Goal: Information Seeking & Learning: Learn about a topic

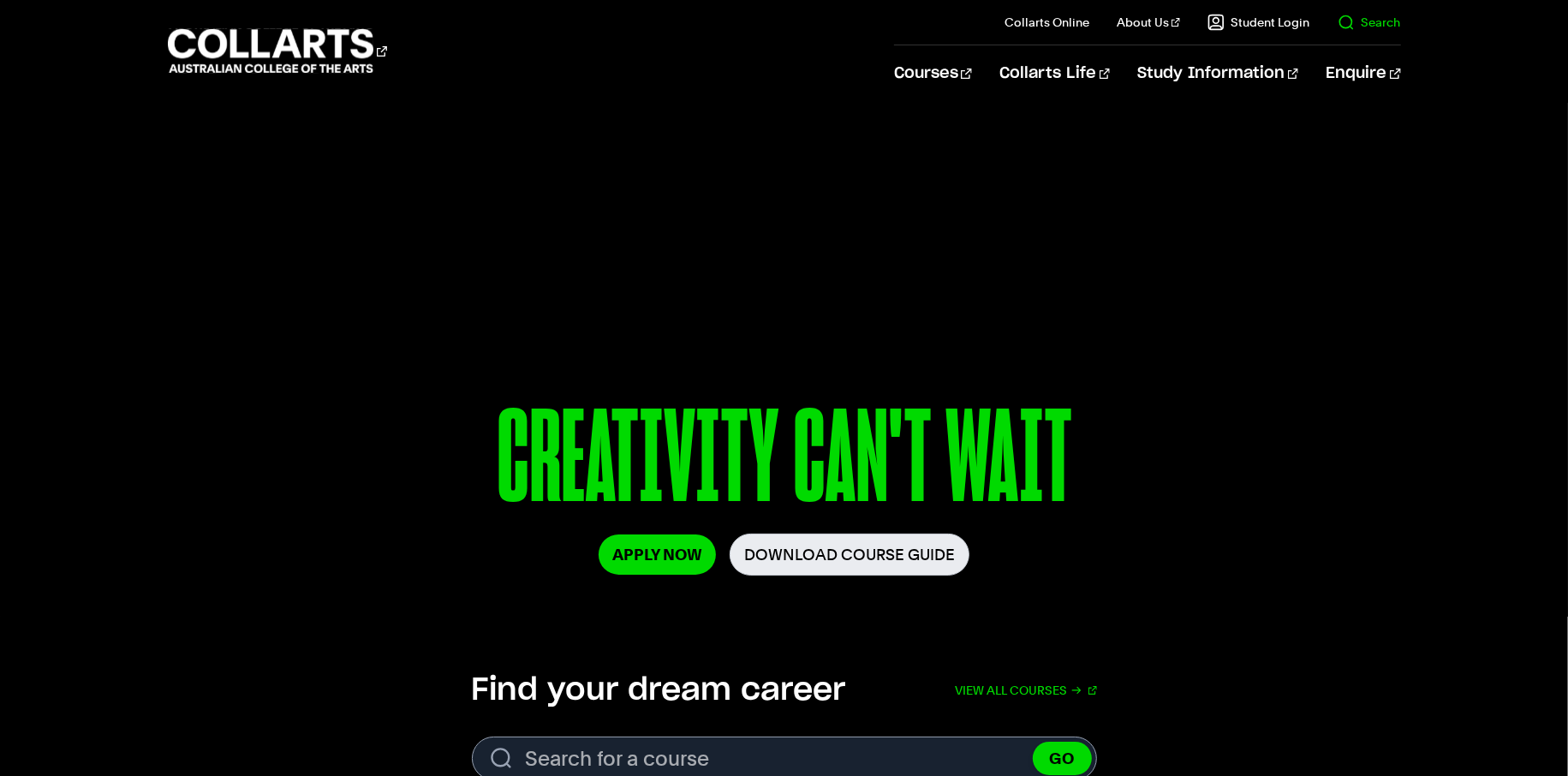
click at [1391, 22] on link "Search" at bounding box center [1369, 23] width 63 height 17
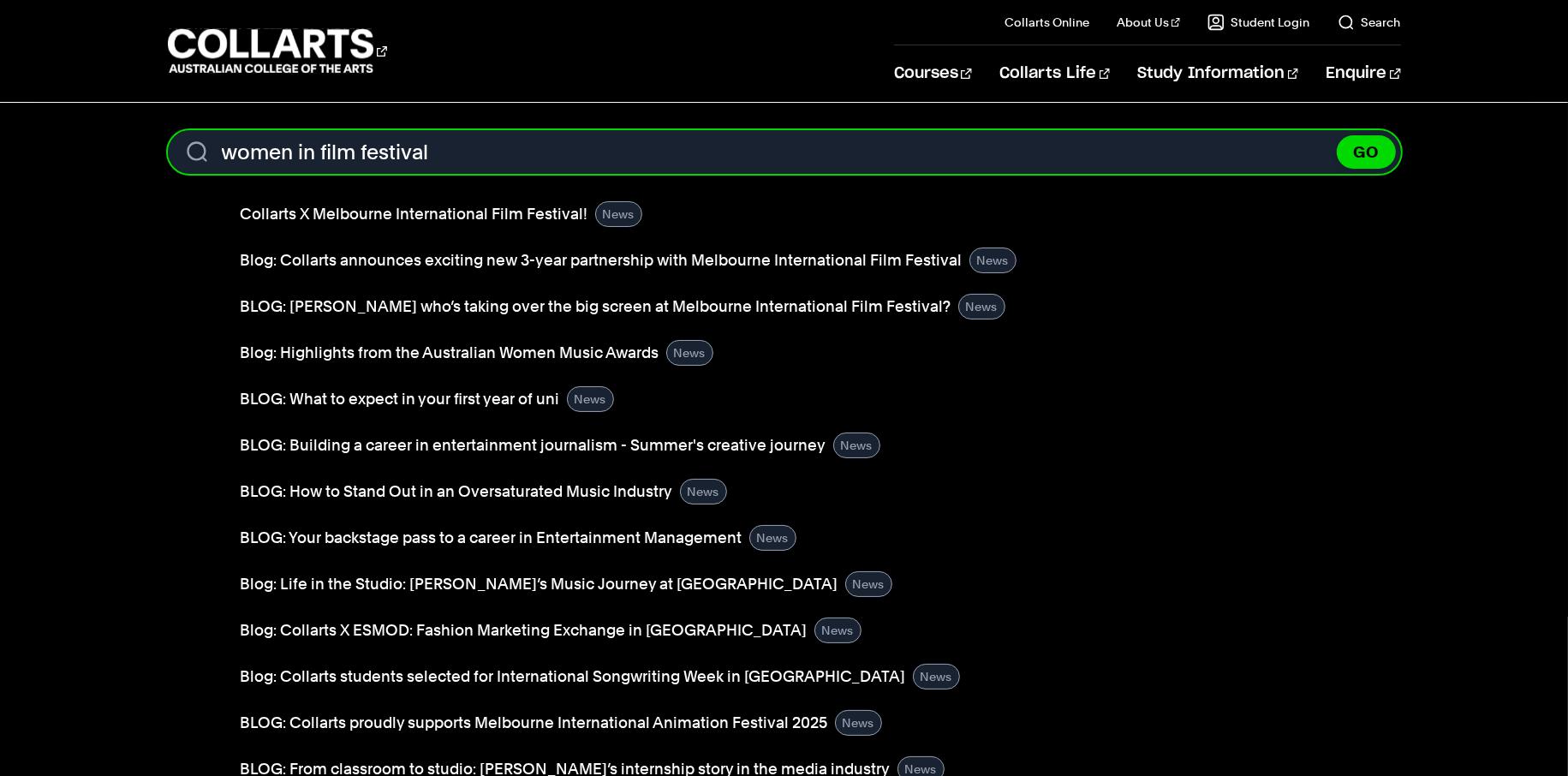
type input "women in film festival"
click at [1337, 135] on button "GO" at bounding box center [1366, 152] width 59 height 34
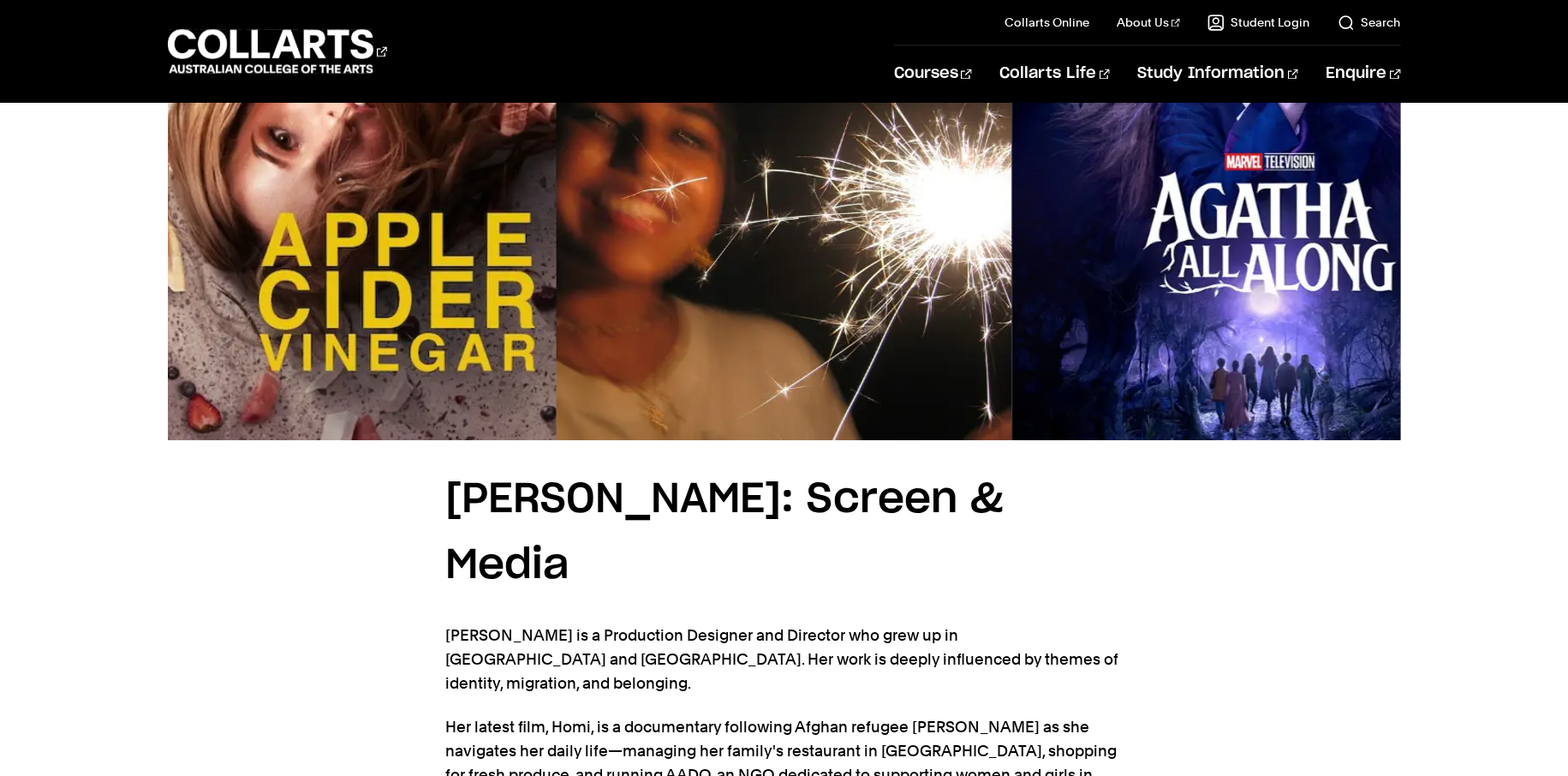
scroll to position [4205, 0]
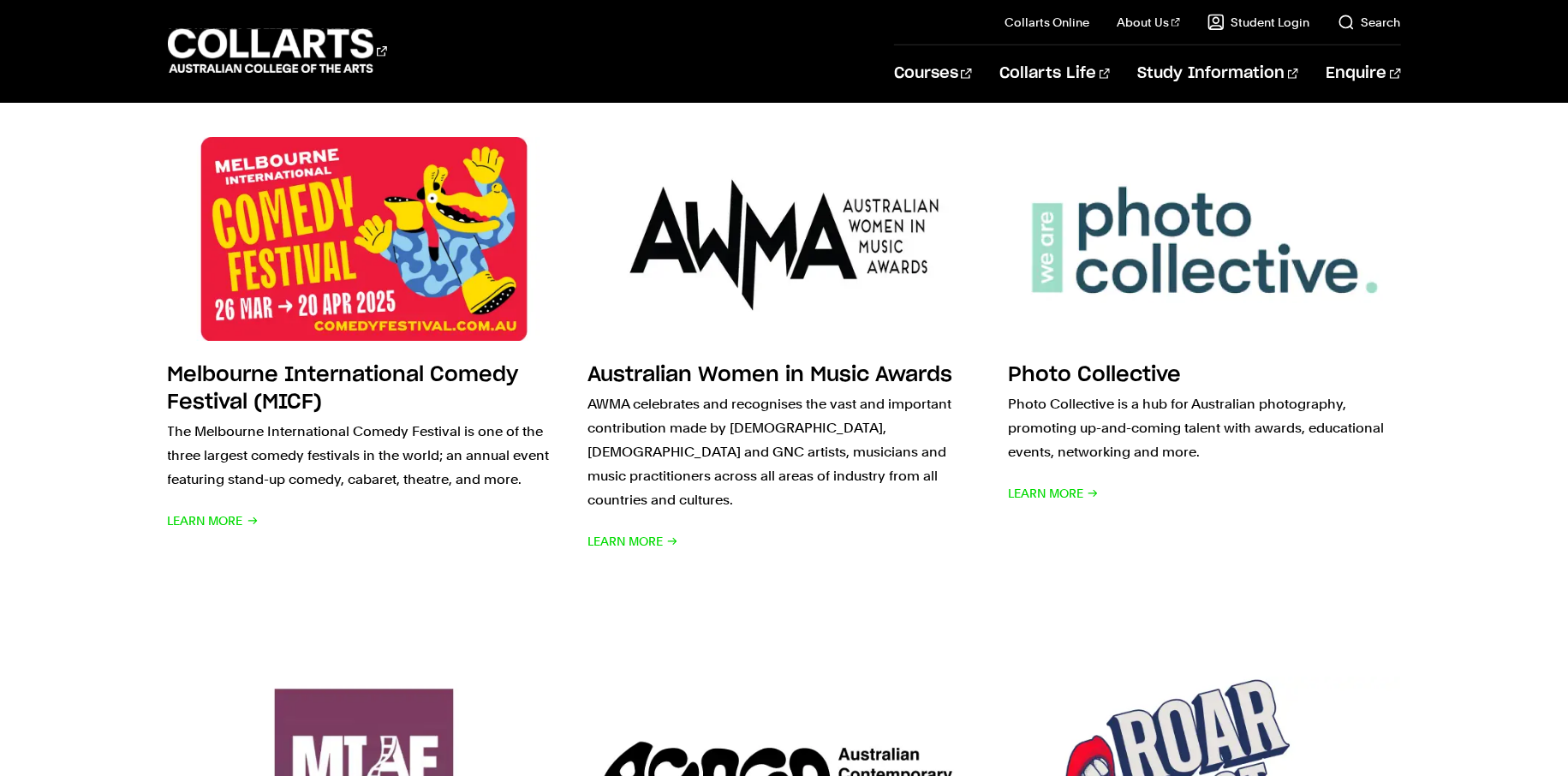
scroll to position [902, 0]
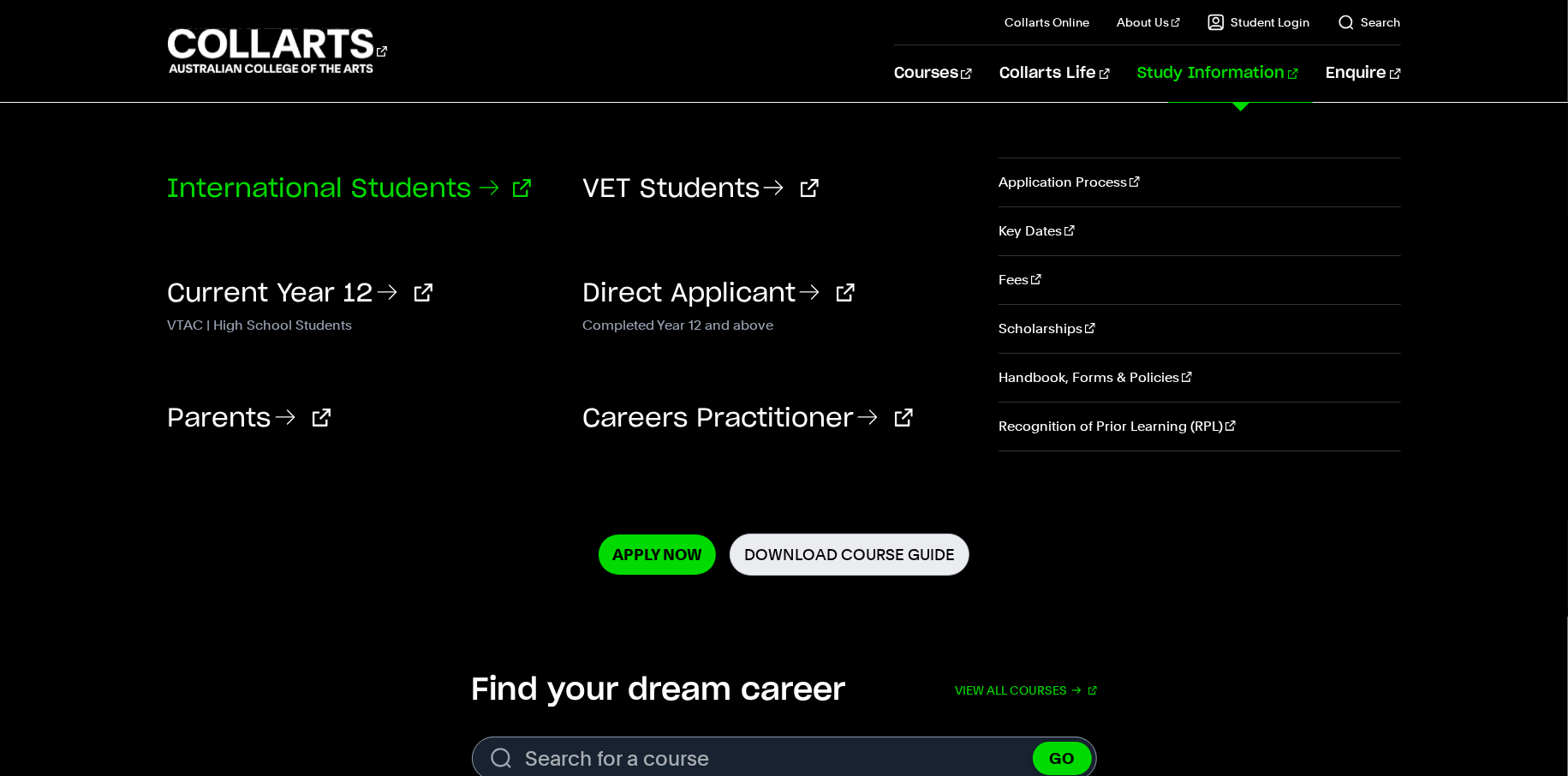
click at [277, 180] on link "International Students" at bounding box center [349, 189] width 363 height 26
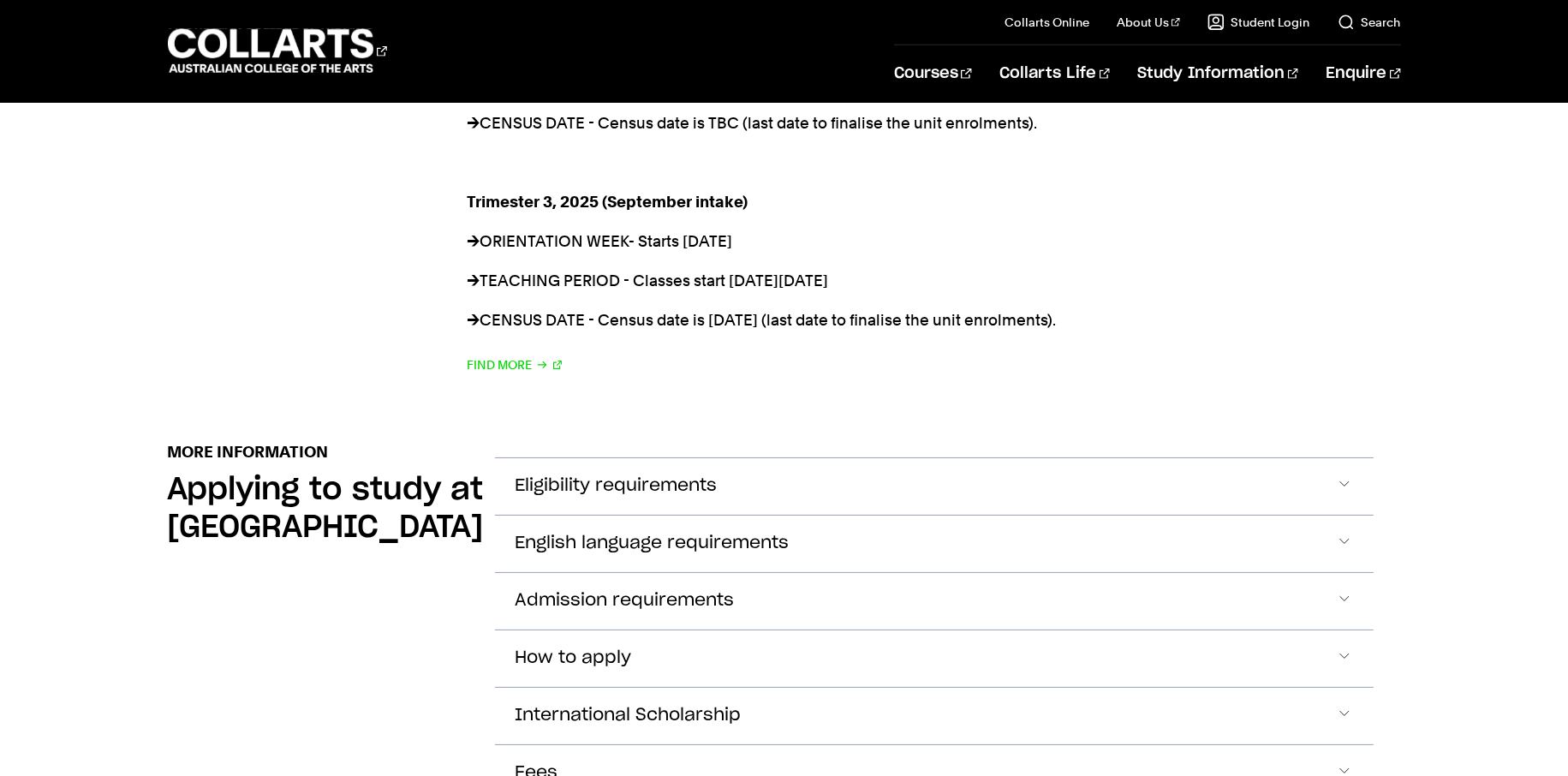
scroll to position [1868, 0]
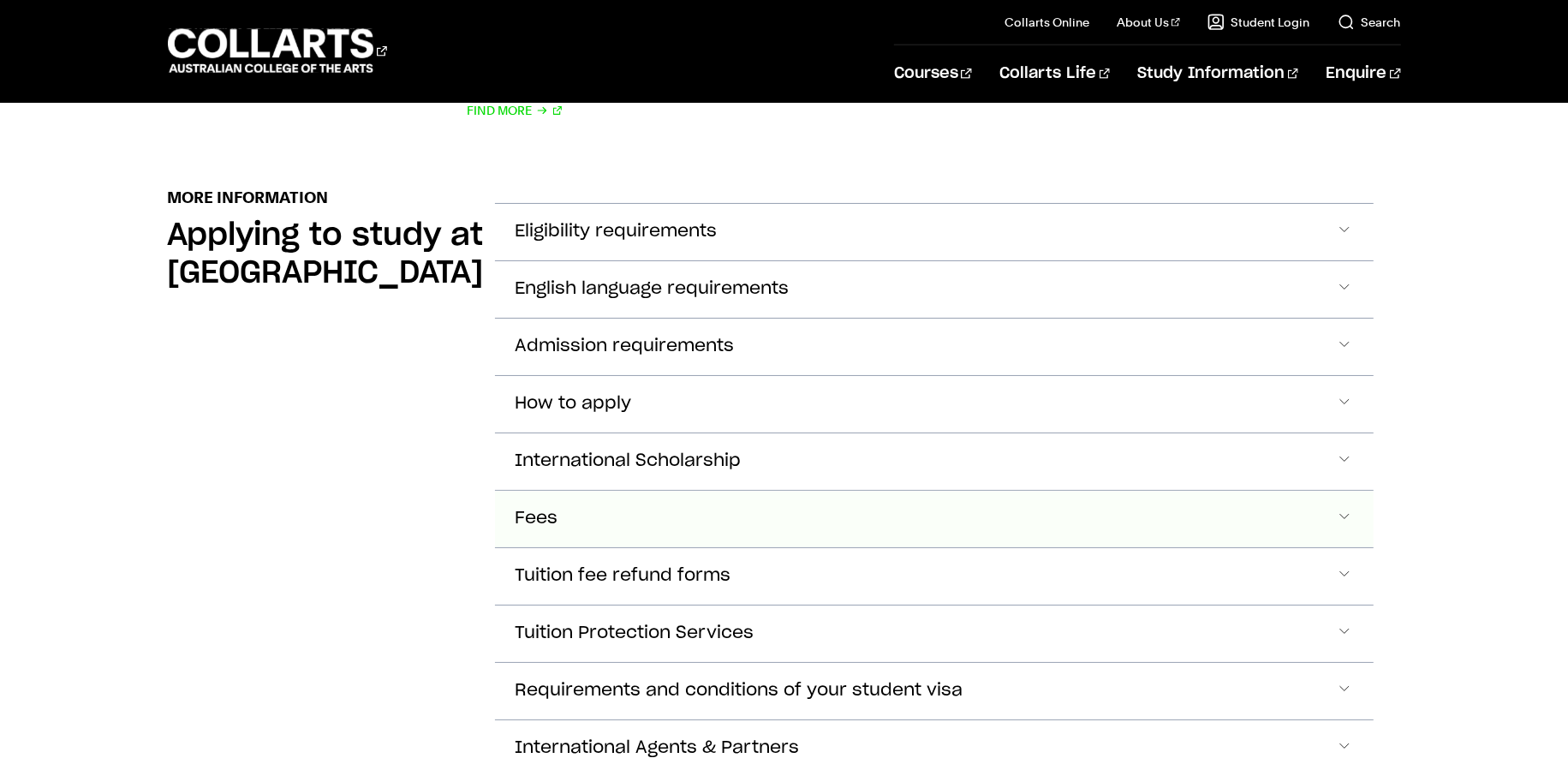
click at [637, 504] on button "Fees" at bounding box center [934, 518] width 879 height 56
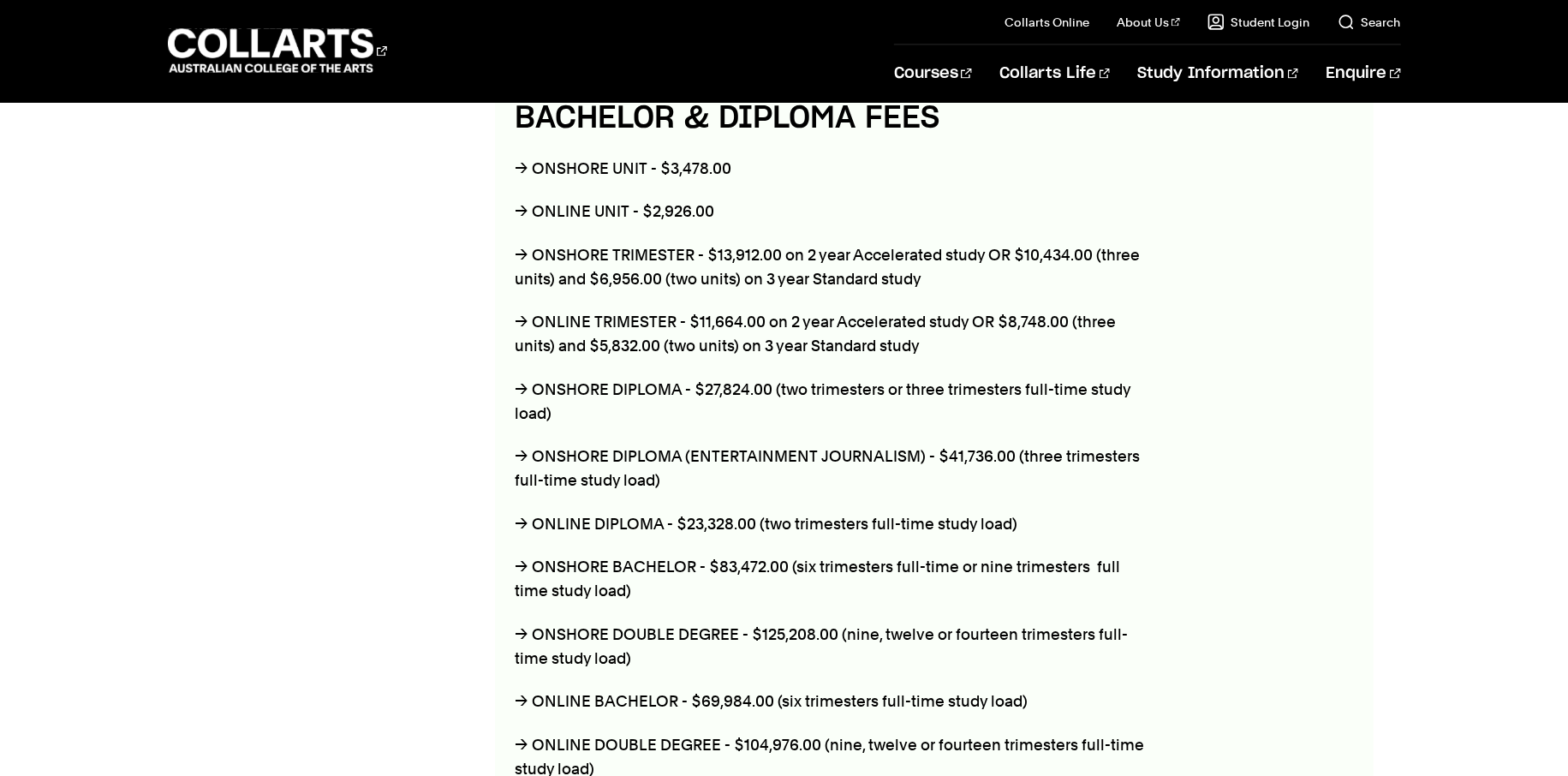
scroll to position [2652, 0]
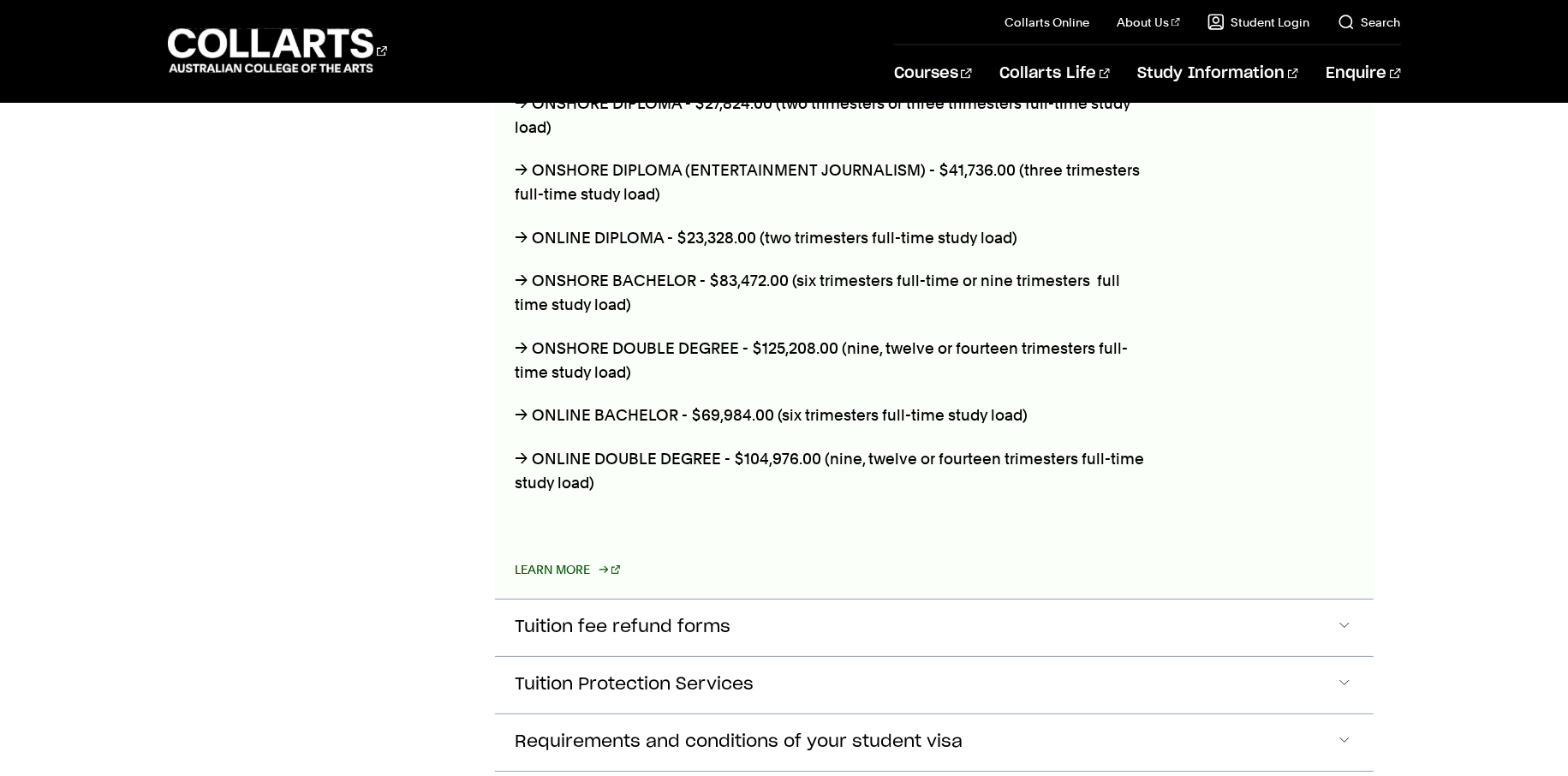
click at [583, 558] on link "Learn More" at bounding box center [569, 570] width 106 height 24
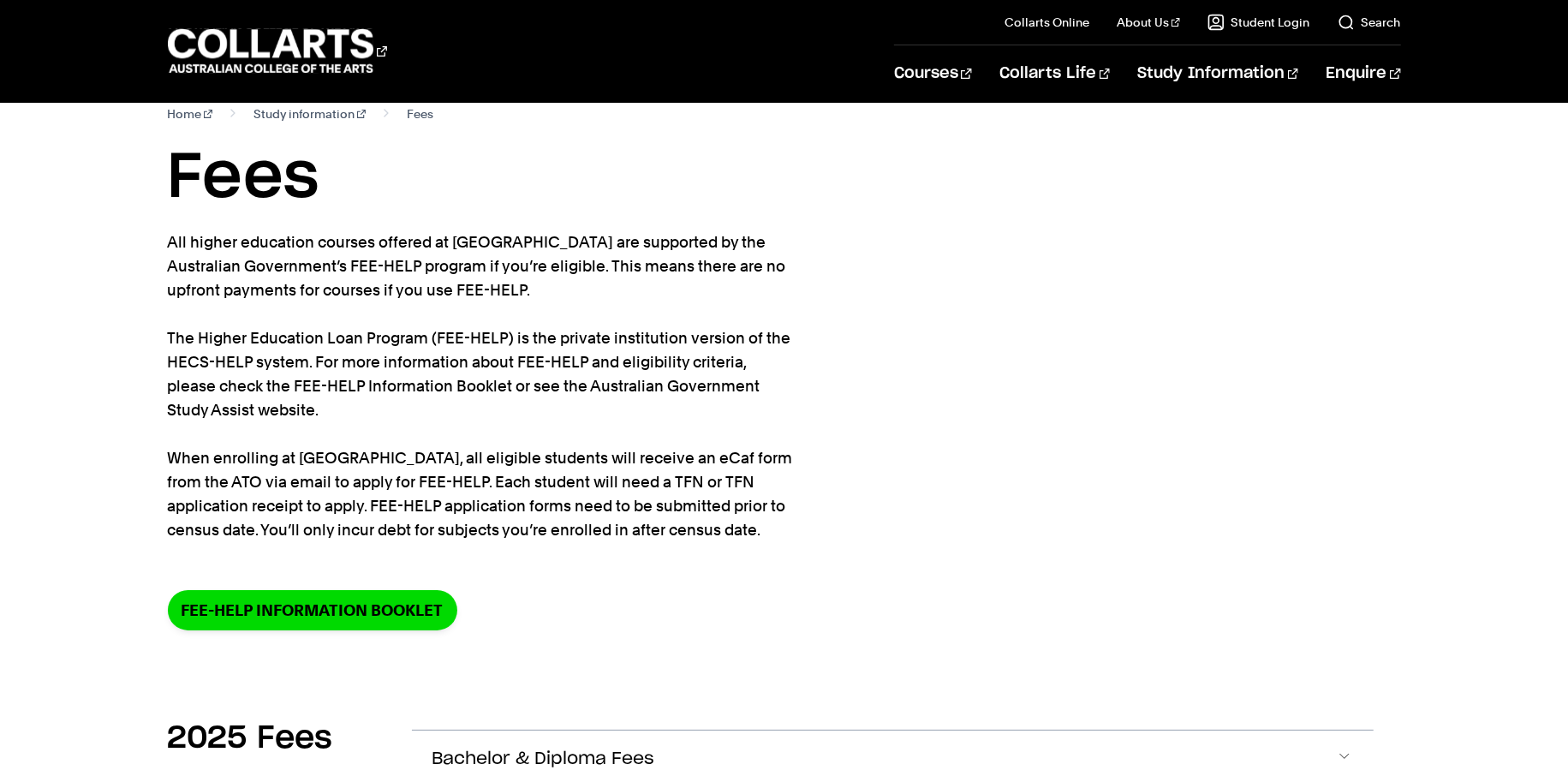
scroll to position [191, 0]
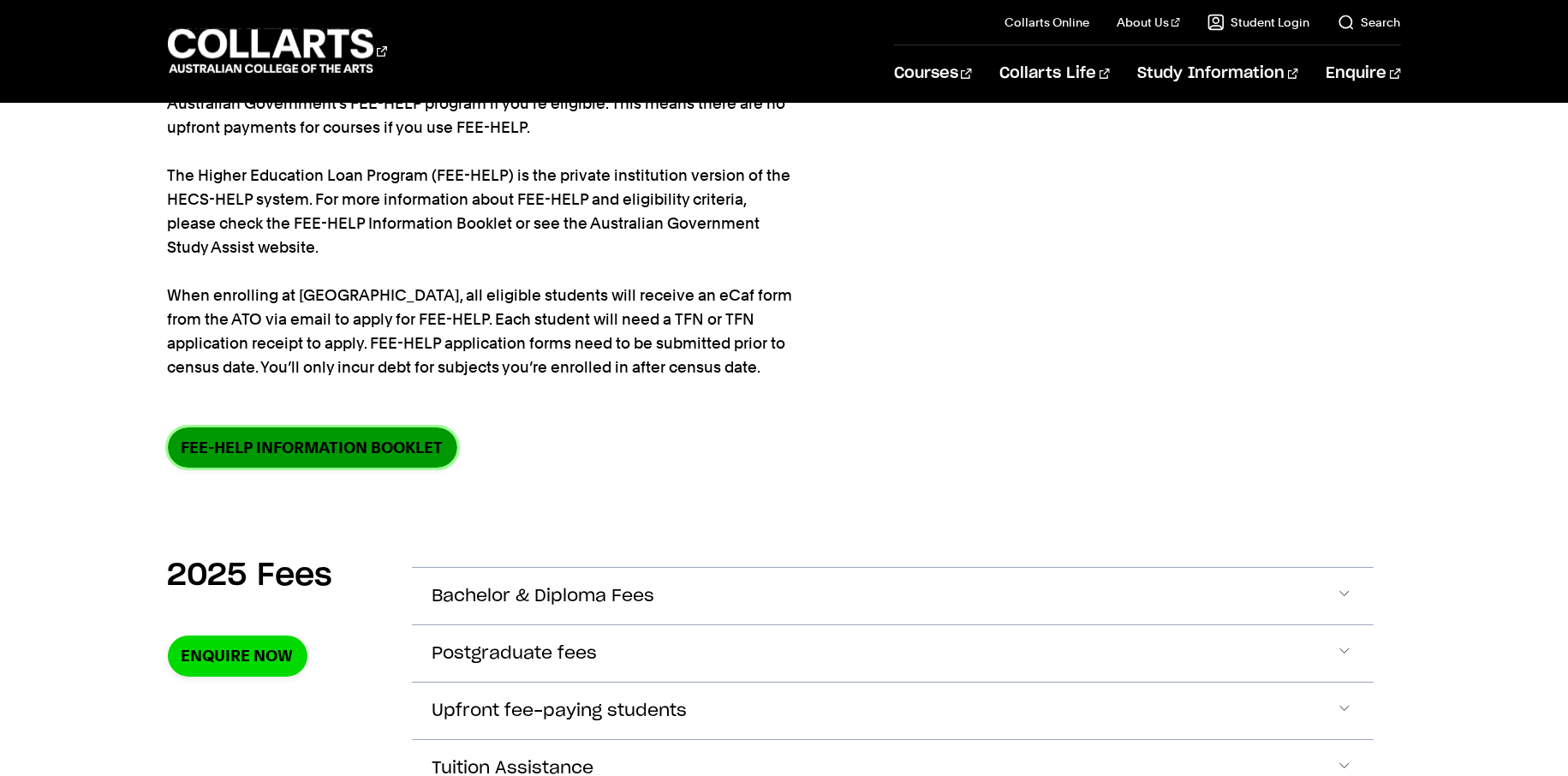
click at [403, 448] on link "FEE-HELP information booklet" at bounding box center [313, 447] width 290 height 40
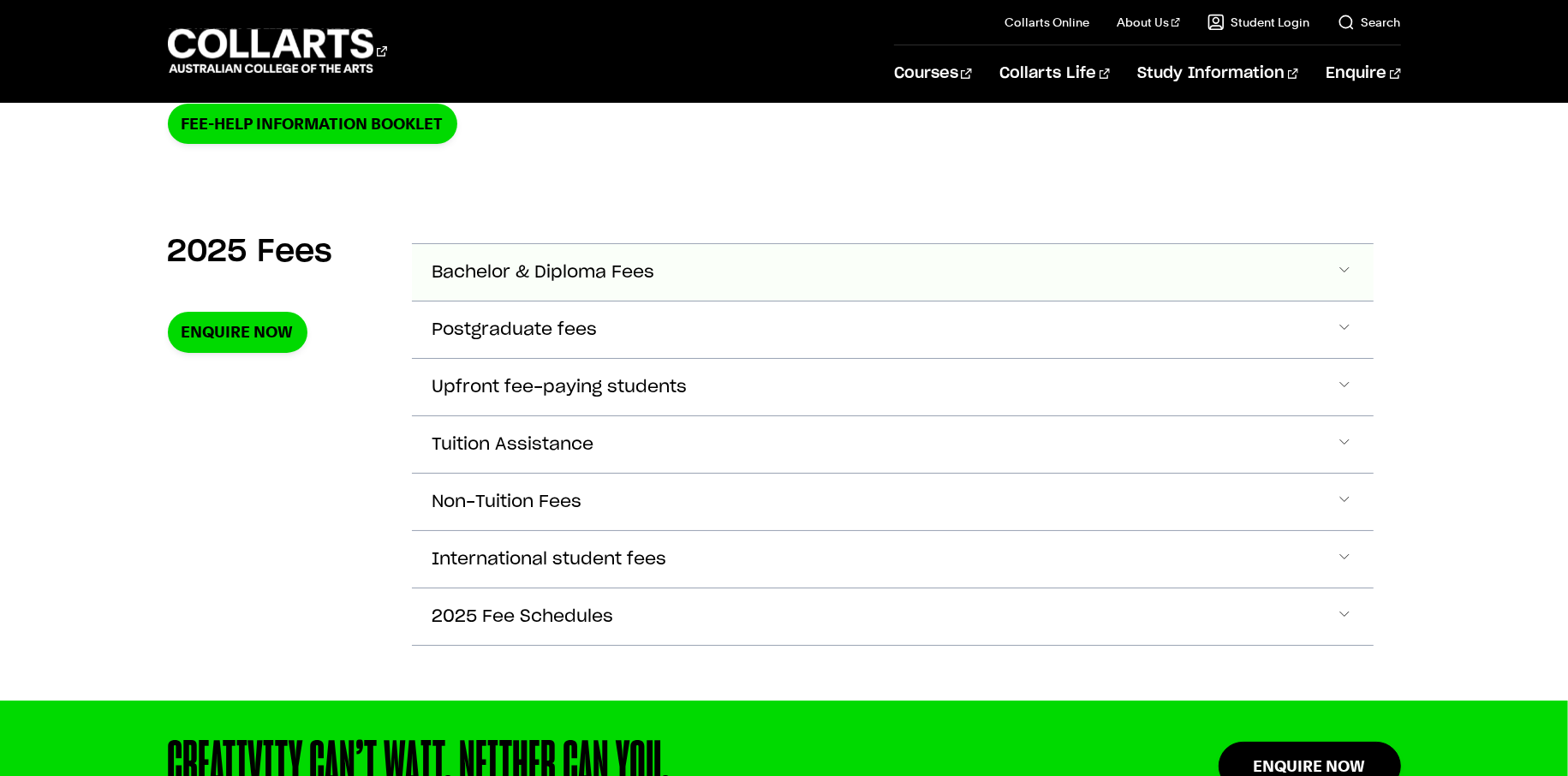
click at [568, 271] on span "Bachelor & Diploma Fees" at bounding box center [543, 272] width 223 height 20
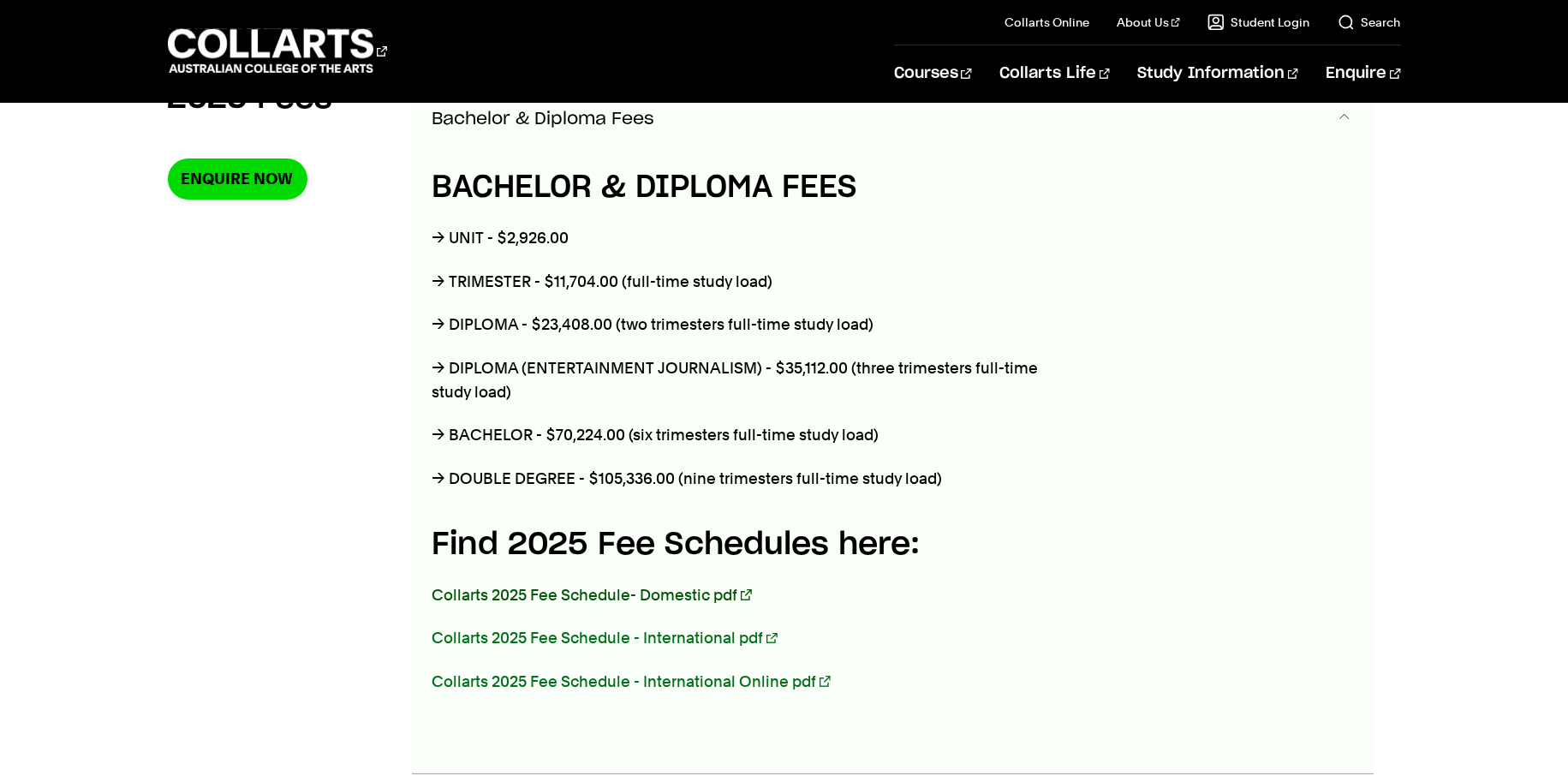
scroll to position [803, 0]
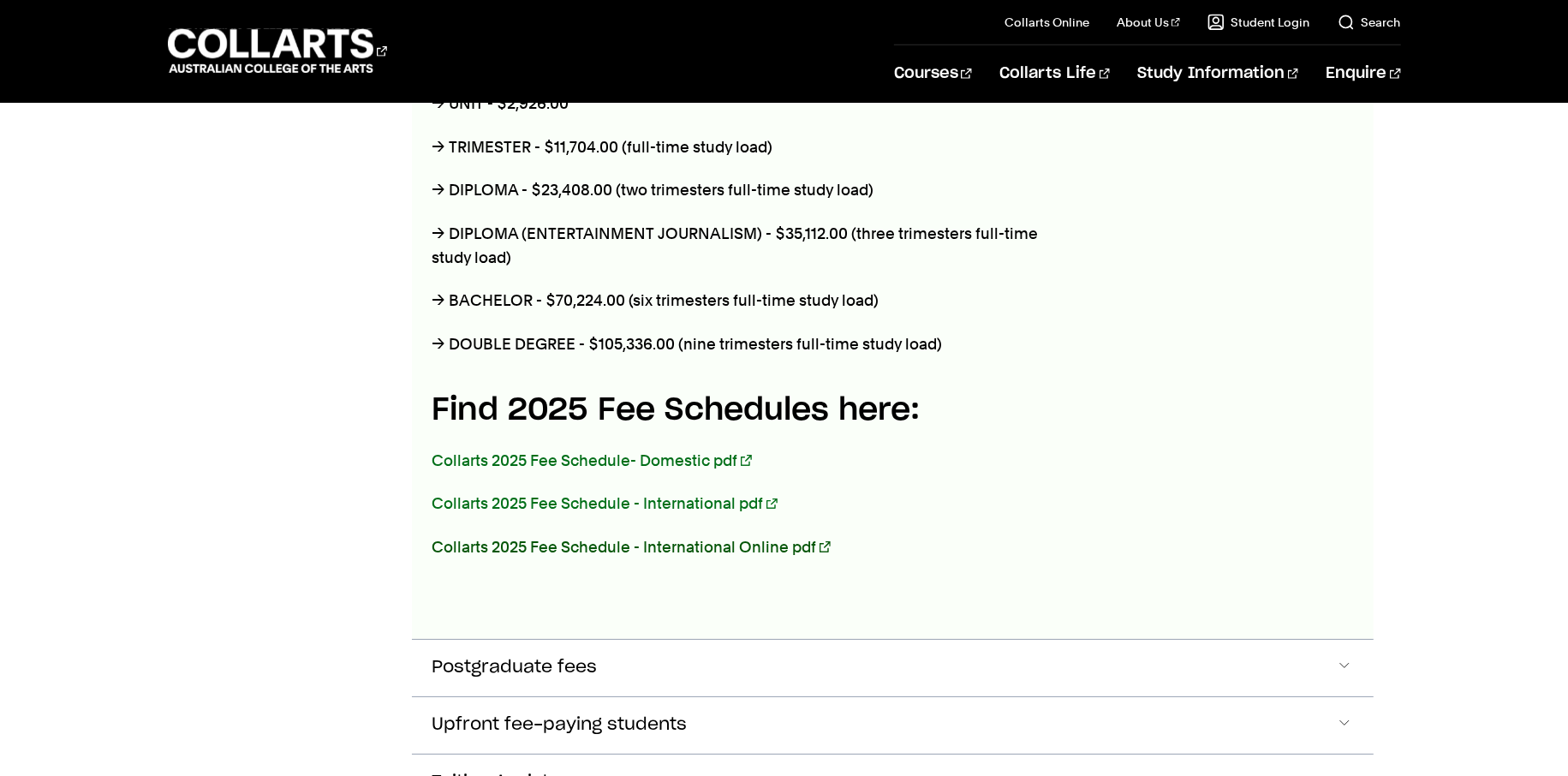
click at [617, 551] on link "Collarts 2025 Fee Schedule - International Online pdf" at bounding box center [631, 546] width 398 height 18
